Goal: Transaction & Acquisition: Purchase product/service

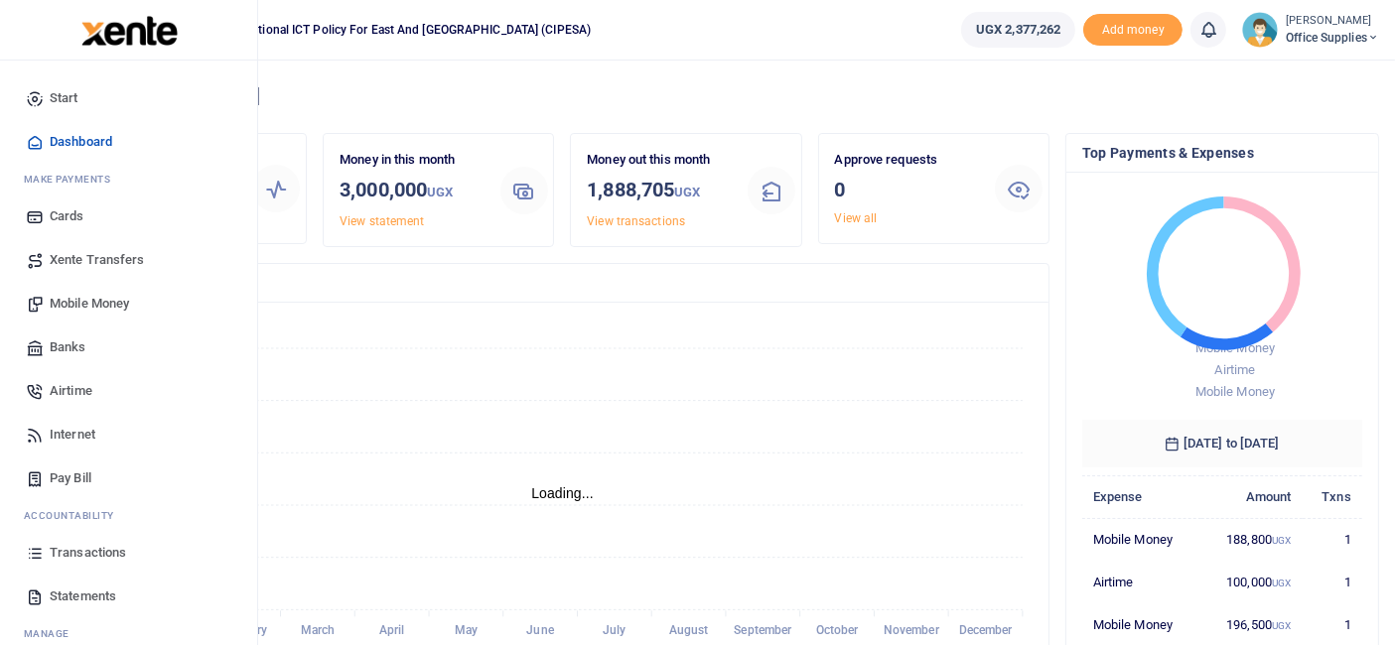
click at [83, 304] on span "Mobile Money" at bounding box center [89, 304] width 79 height 20
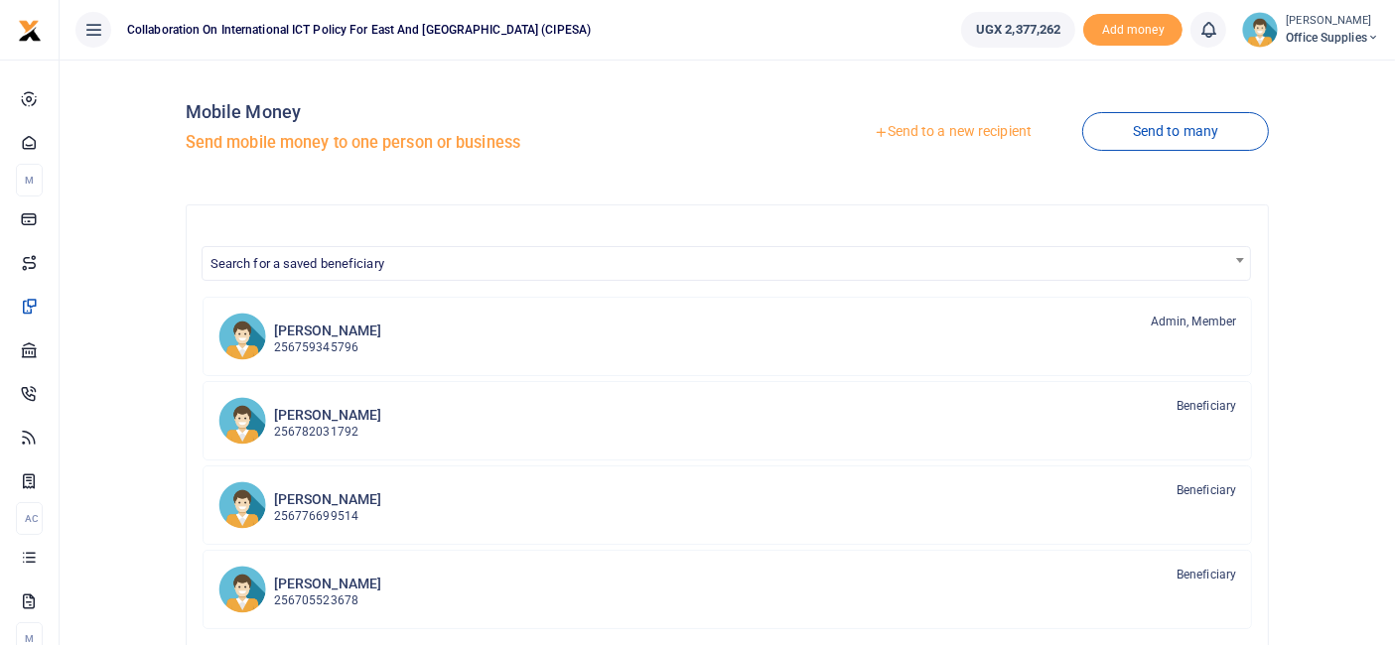
click at [950, 131] on link "Send to a new recipient" at bounding box center [952, 132] width 259 height 36
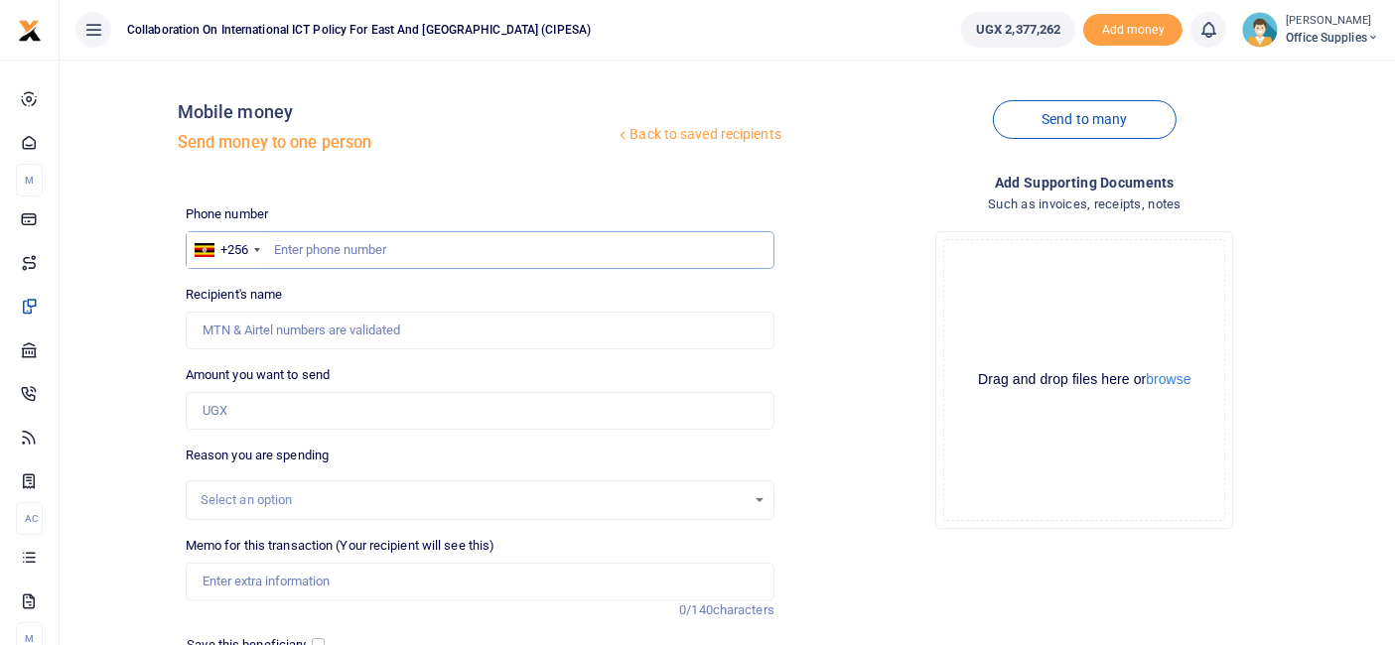
click at [294, 252] on input "text" at bounding box center [480, 250] width 589 height 38
type input "0765411647"
type input "[PERSON_NAME]"
type input "0765411647"
click at [245, 410] on input "Amount you want to send" at bounding box center [480, 411] width 589 height 38
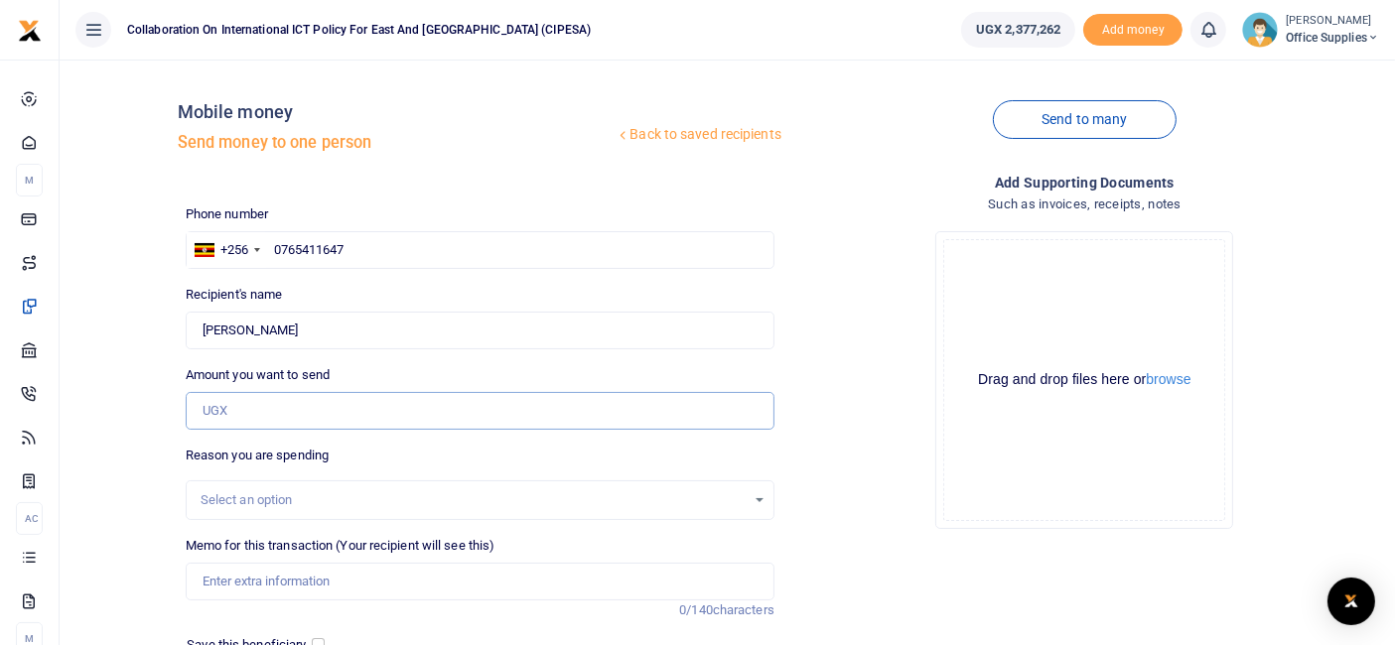
type input "5"
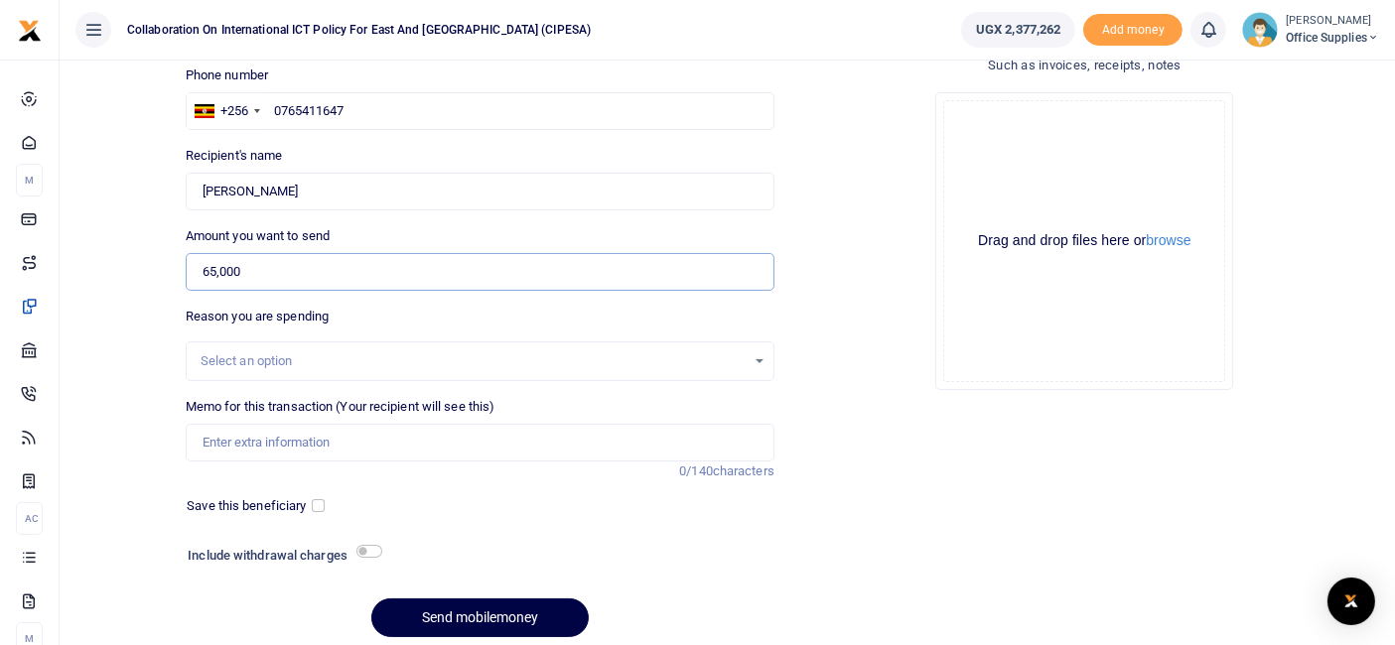
scroll to position [160, 0]
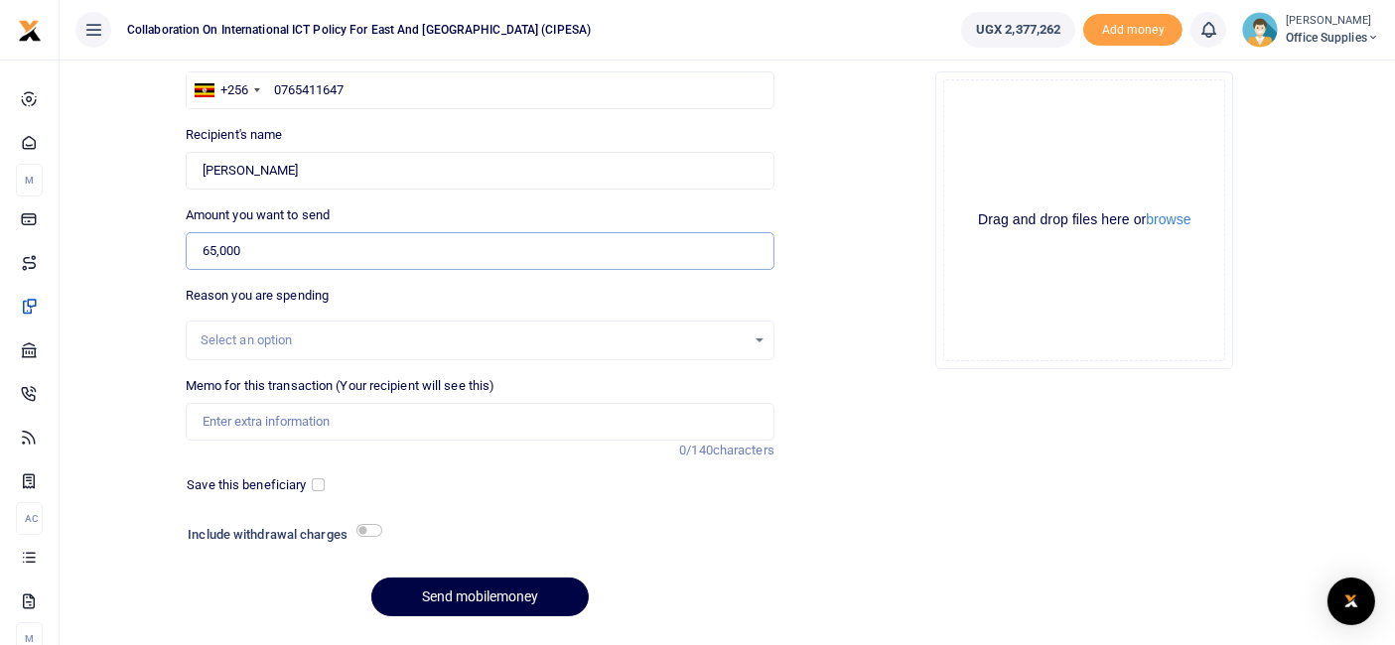
type input "65,000"
click at [746, 338] on div "Select an option" at bounding box center [473, 341] width 545 height 20
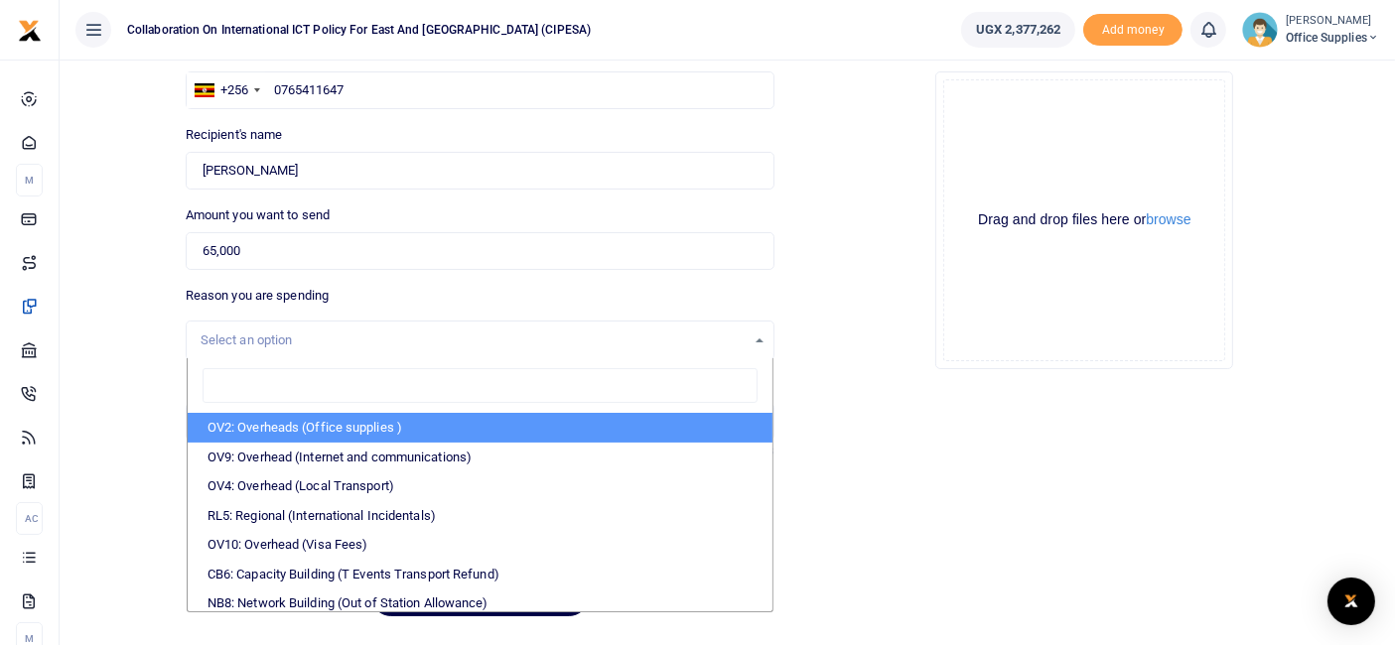
click at [355, 427] on li "OV2: Overheads (Office supplies )" at bounding box center [480, 428] width 585 height 30
select select "45"
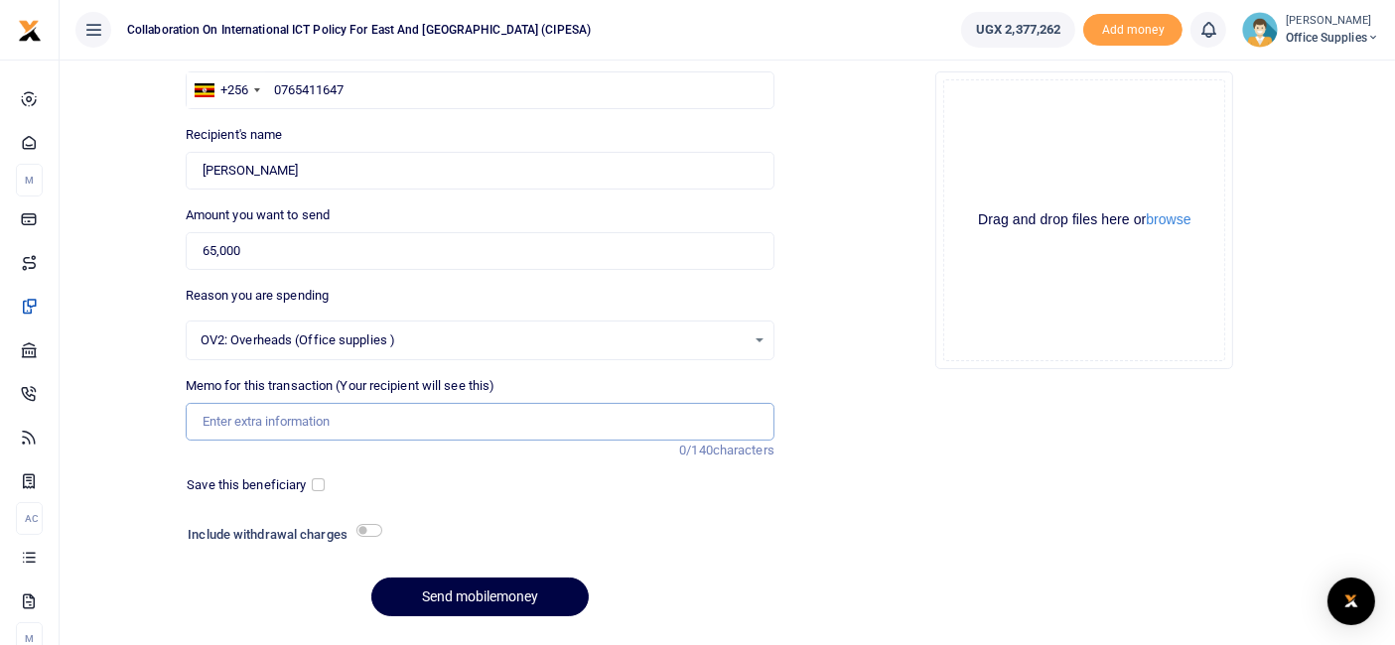
click at [243, 413] on input "Memo for this transaction (Your recipient will see this)" at bounding box center [480, 422] width 589 height 38
type input "Gen set fuel"
click at [318, 482] on input "checkbox" at bounding box center [318, 485] width 13 height 13
checkbox input "true"
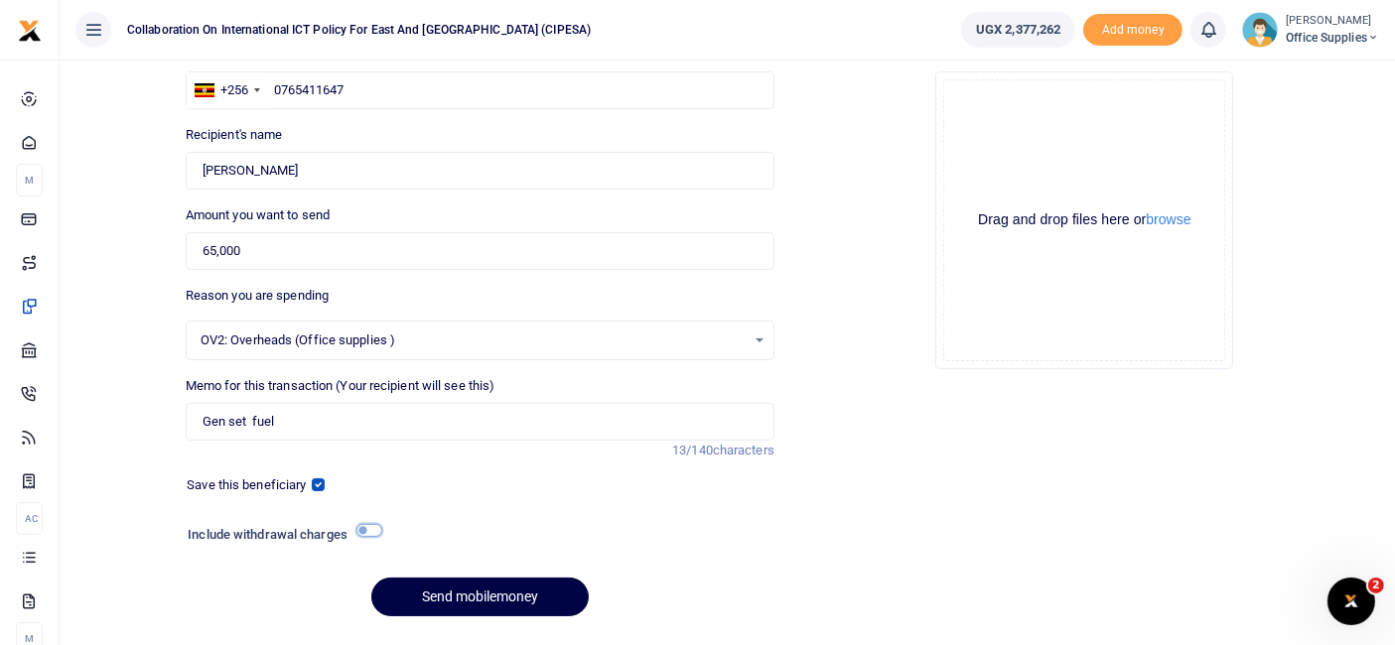
click at [377, 530] on input "checkbox" at bounding box center [370, 530] width 26 height 13
checkbox input "true"
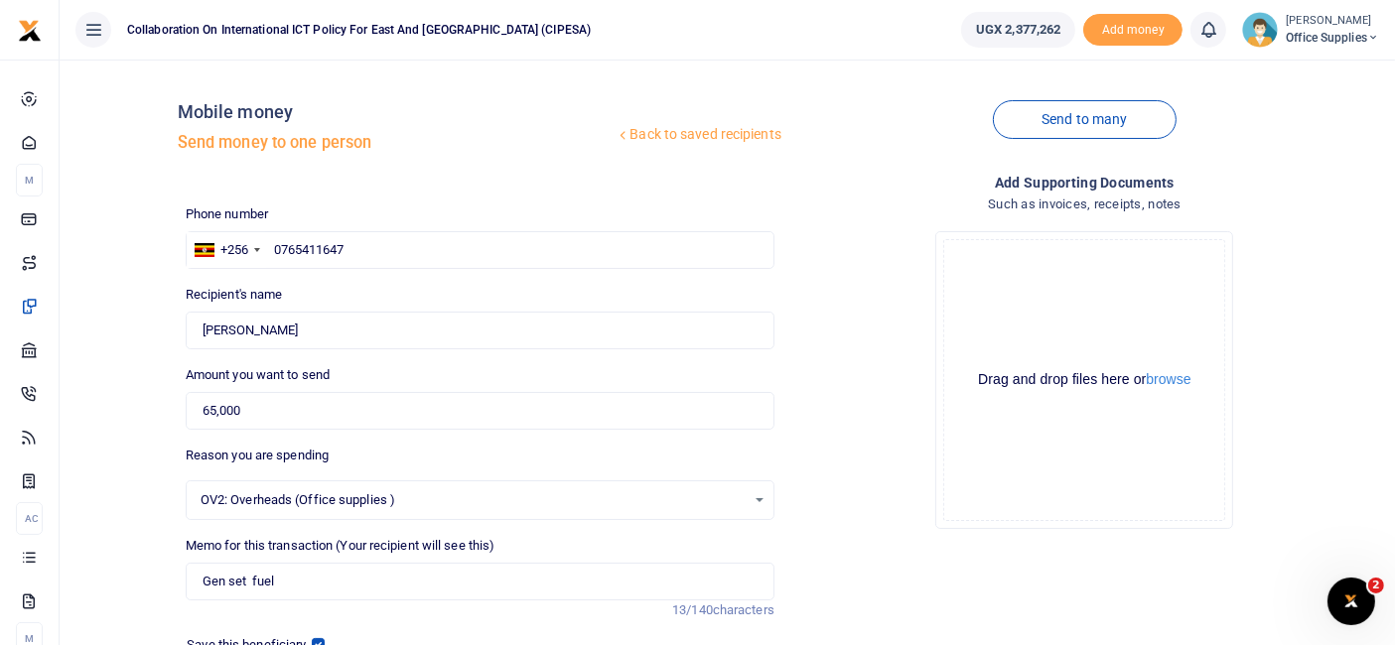
scroll to position [267, 0]
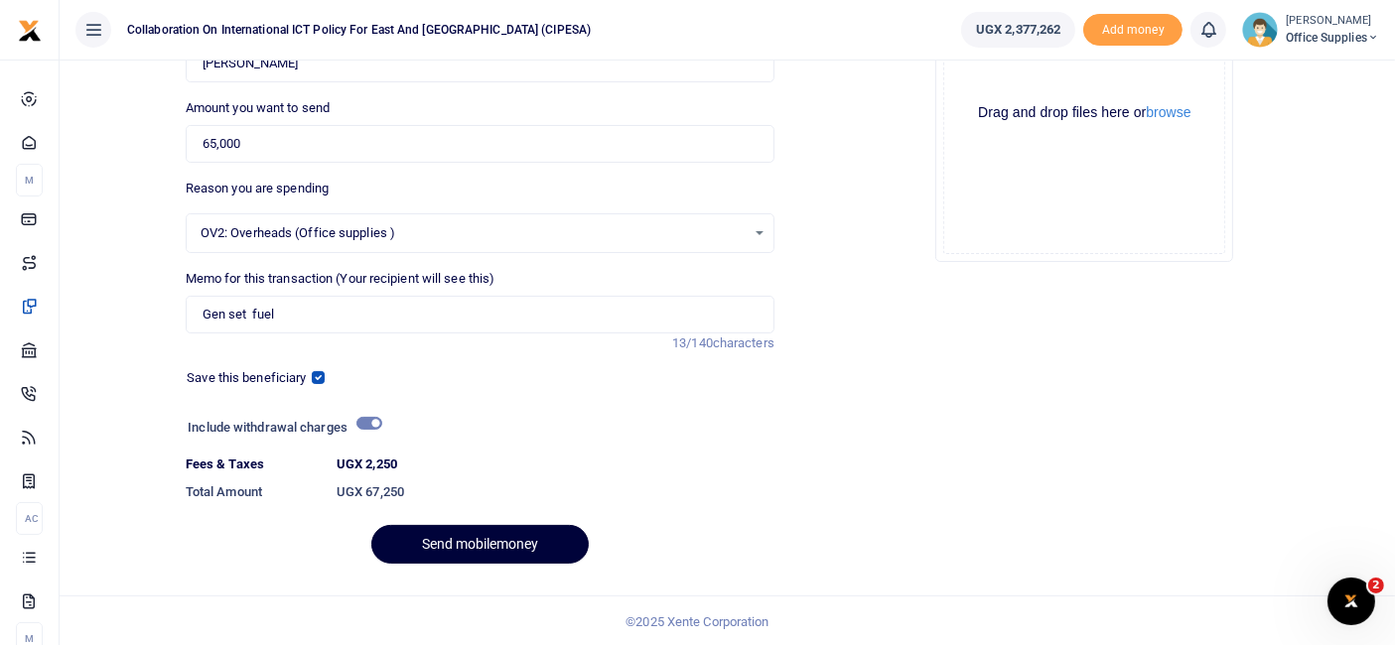
click at [479, 544] on button "Send mobilemoney" at bounding box center [479, 544] width 217 height 39
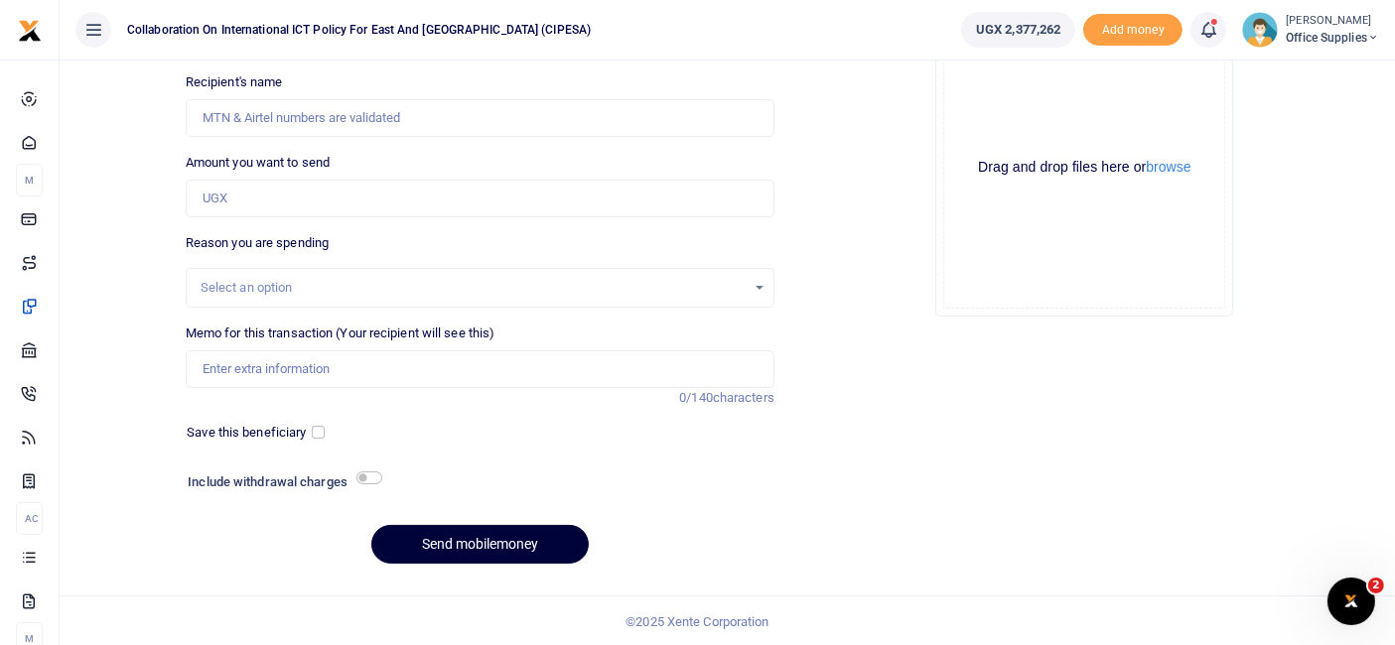
click at [479, 544] on button "Send mobilemoney" at bounding box center [479, 544] width 217 height 39
